Goal: Find specific page/section: Find specific page/section

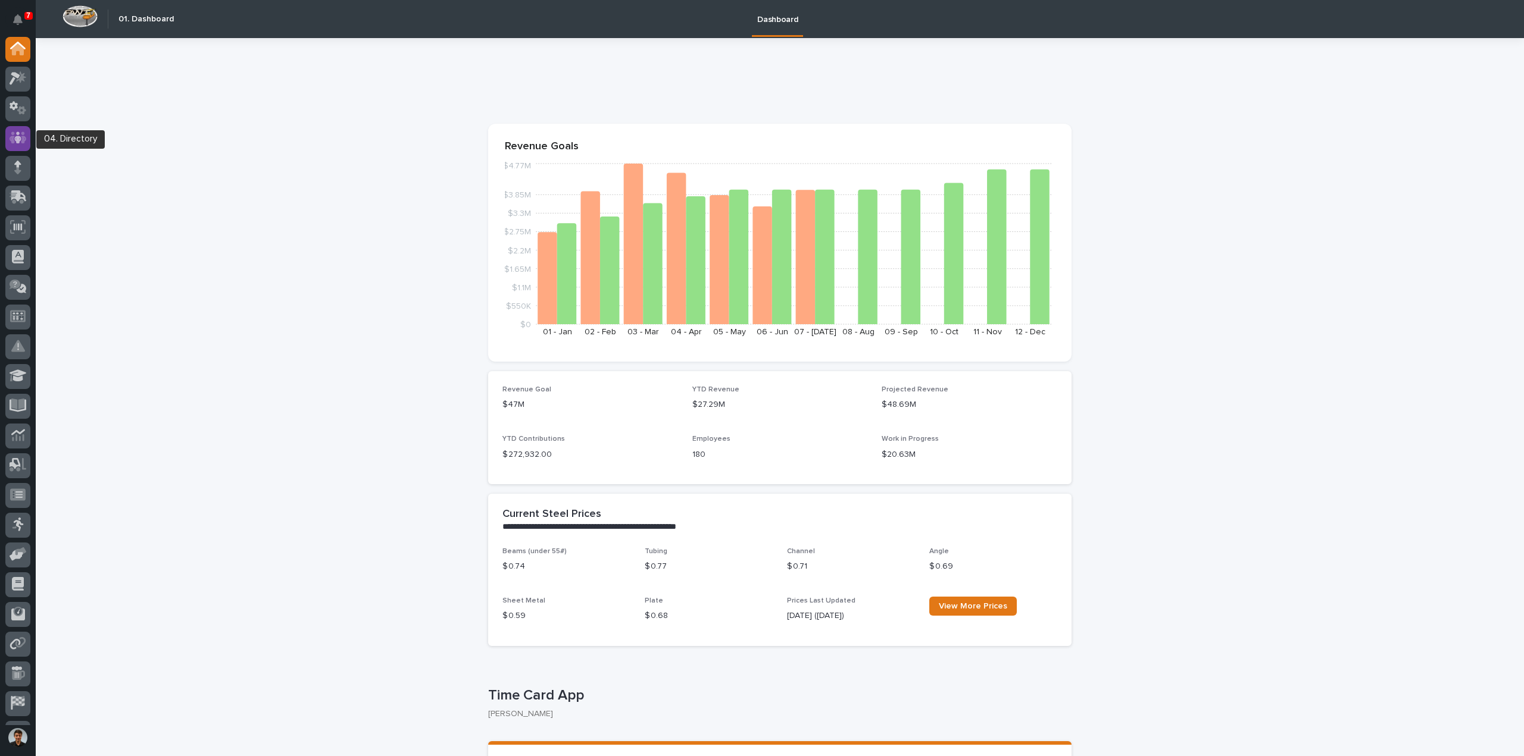
click at [12, 133] on icon at bounding box center [18, 138] width 17 height 12
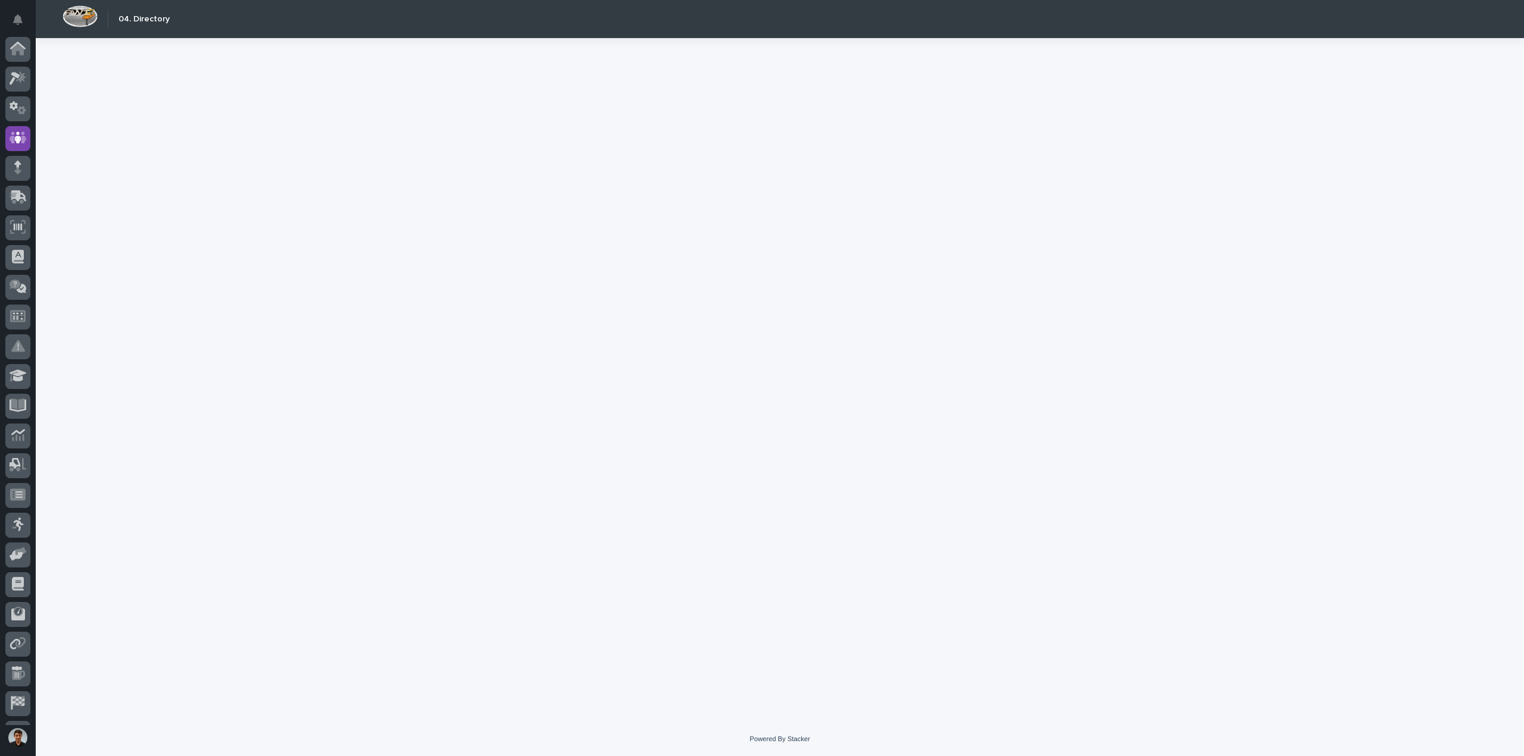
scroll to position [55, 0]
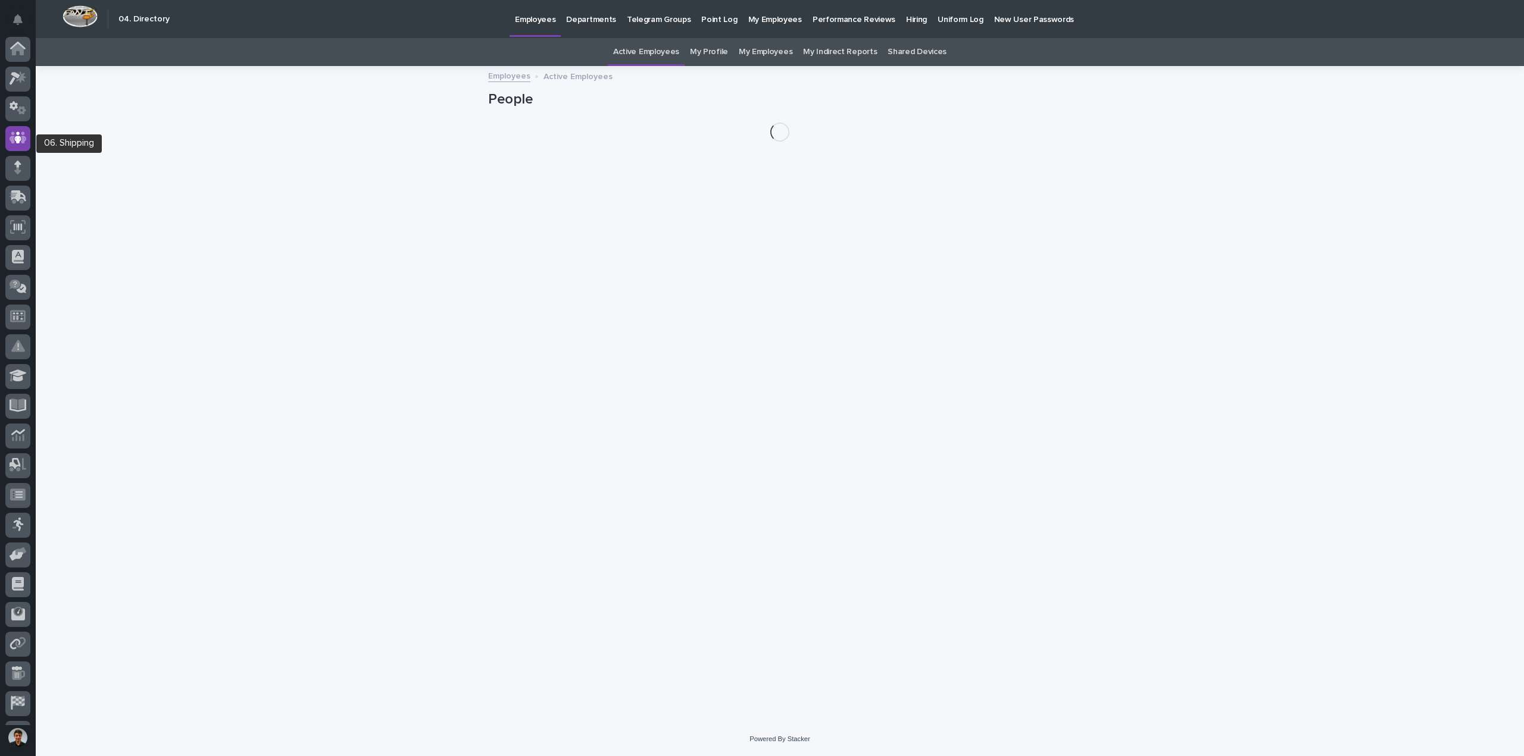
scroll to position [55, 0]
click at [598, 28] on link "Departments" at bounding box center [591, 18] width 61 height 37
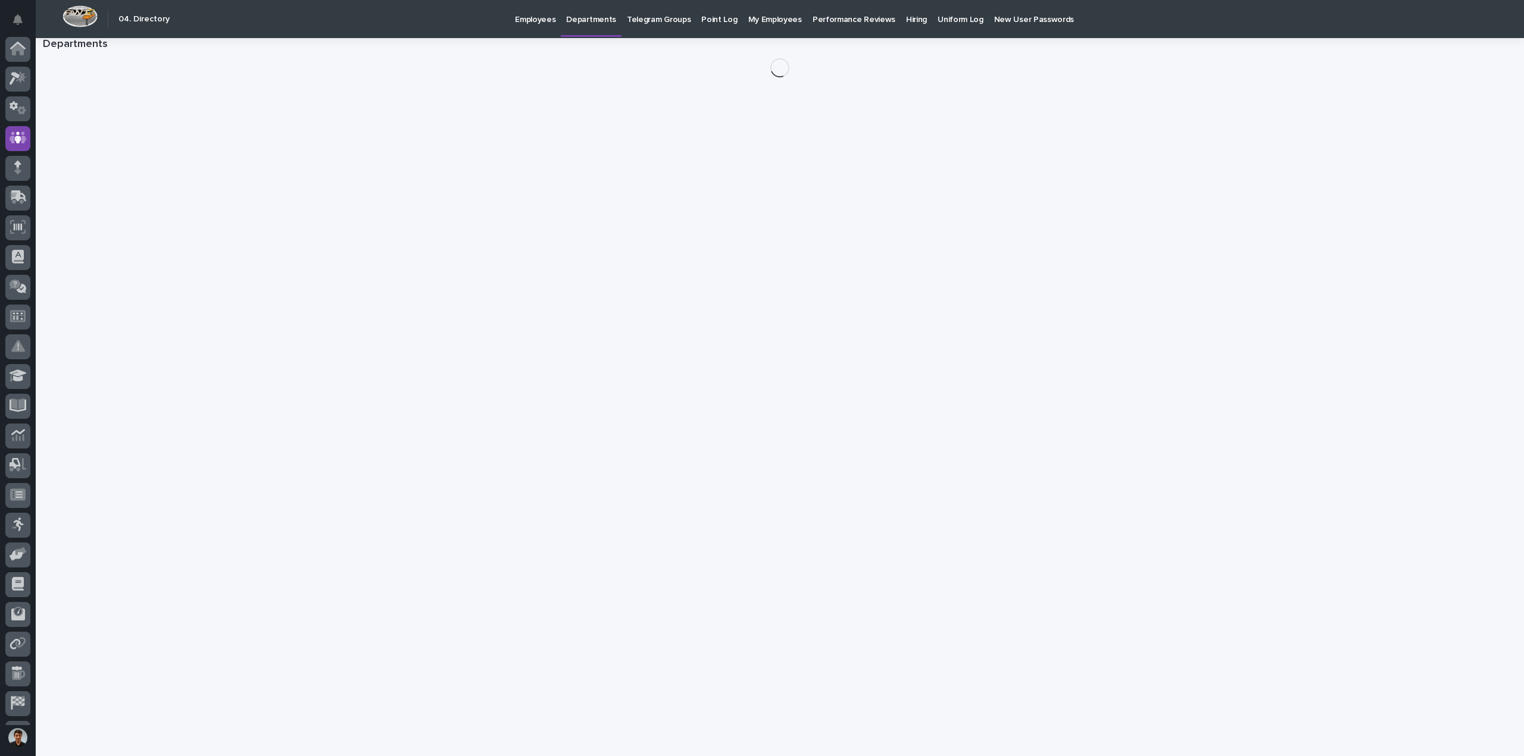
scroll to position [55, 0]
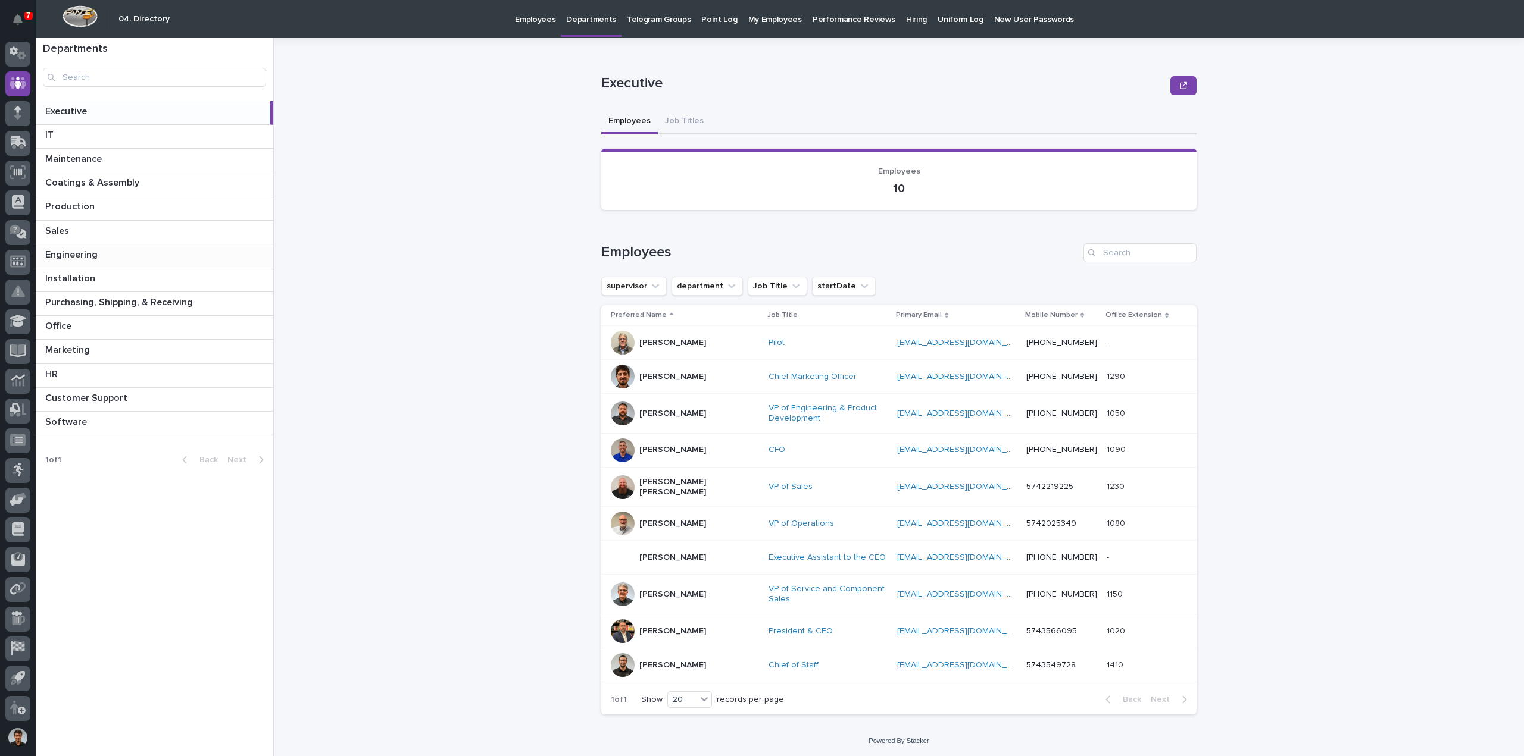
click at [80, 260] on div "Engineering Engineering" at bounding box center [154, 256] width 237 height 23
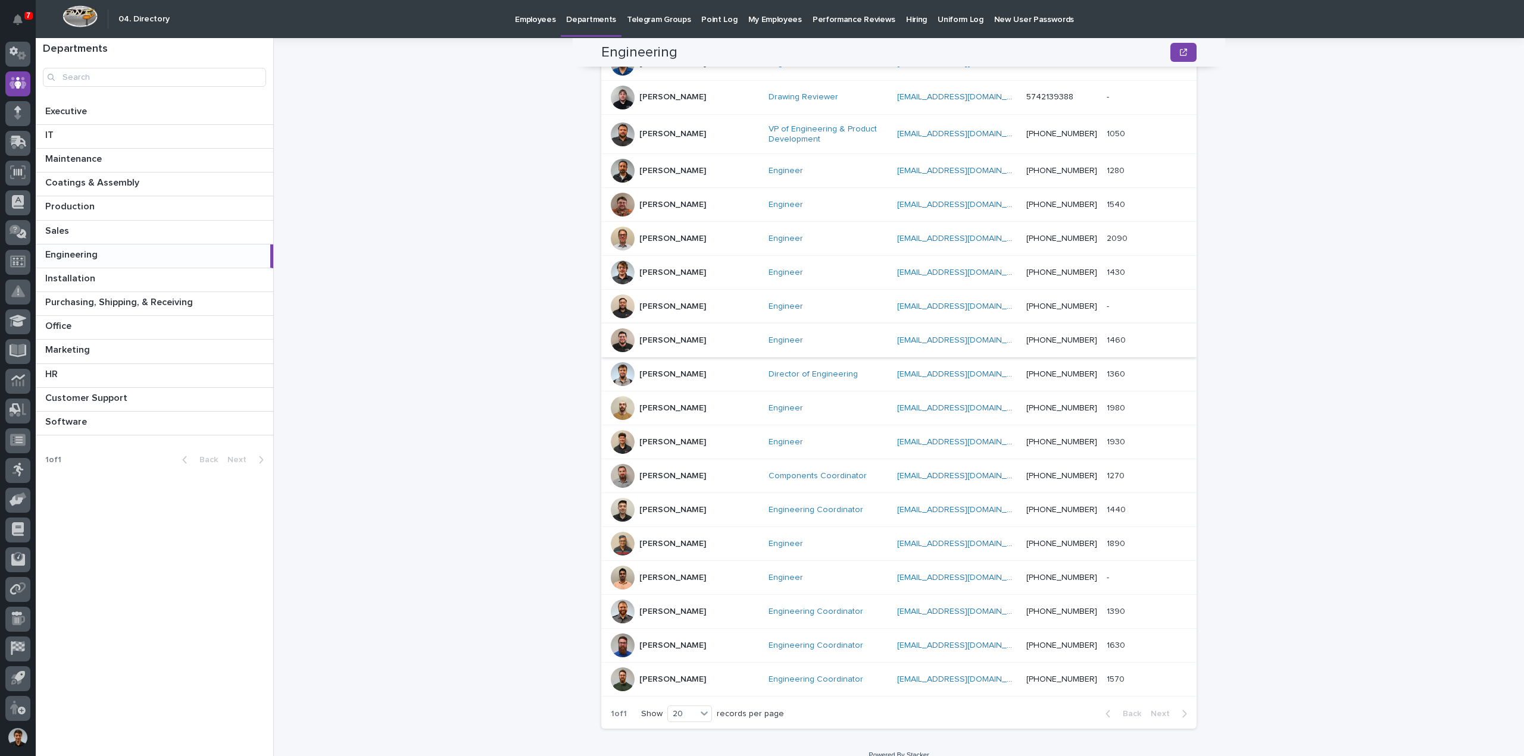
scroll to position [325, 0]
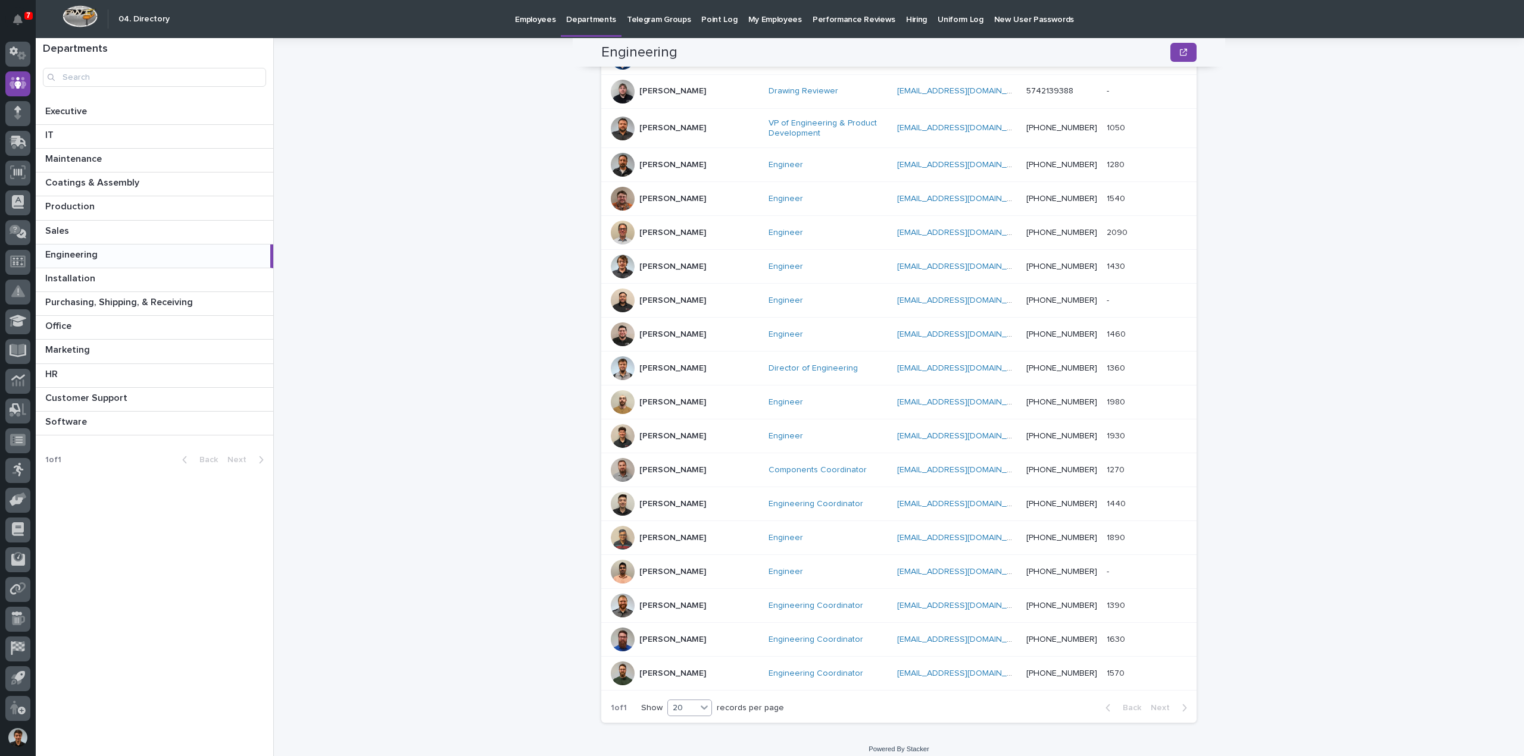
click at [674, 704] on div "20" at bounding box center [689, 708] width 45 height 17
click at [684, 744] on div "30" at bounding box center [685, 743] width 43 height 14
